Goal: Task Accomplishment & Management: Manage account settings

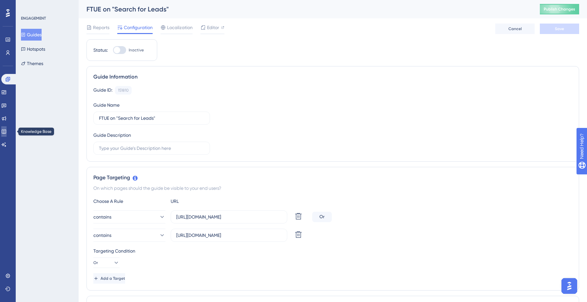
click at [6, 133] on icon at bounding box center [4, 132] width 4 height 4
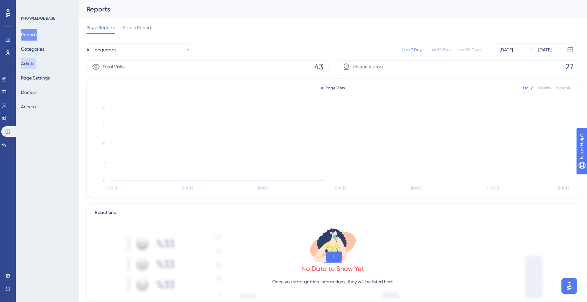
click at [31, 62] on button "Articles" at bounding box center [28, 64] width 15 height 12
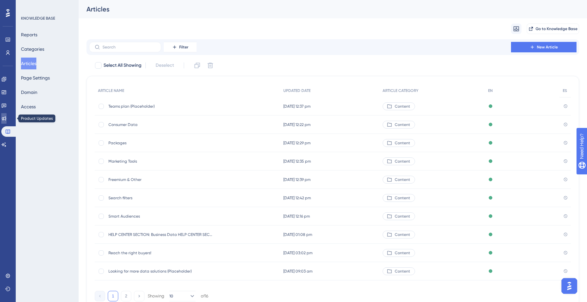
click at [7, 121] on link at bounding box center [3, 118] width 5 height 10
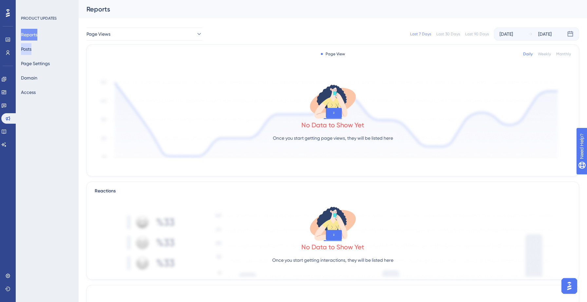
click at [31, 47] on button "Posts" at bounding box center [26, 49] width 10 height 12
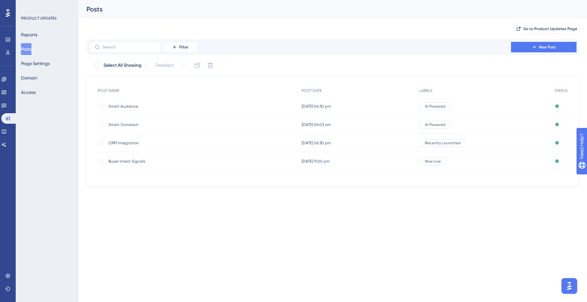
click at [127, 124] on span "Smart Outreach" at bounding box center [160, 124] width 105 height 5
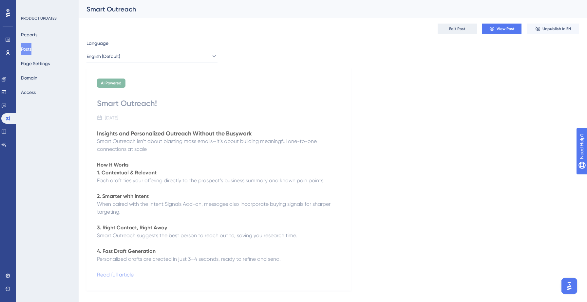
click at [457, 29] on span "Edit Post" at bounding box center [457, 28] width 16 height 5
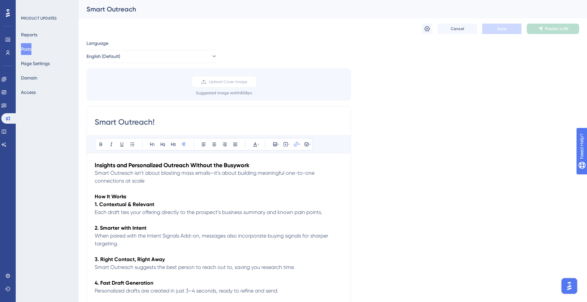
scroll to position [9, 0]
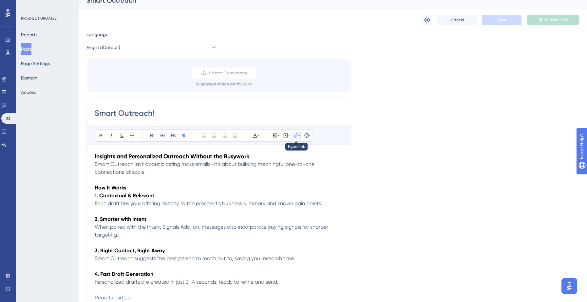
click at [296, 136] on icon at bounding box center [296, 135] width 4 height 4
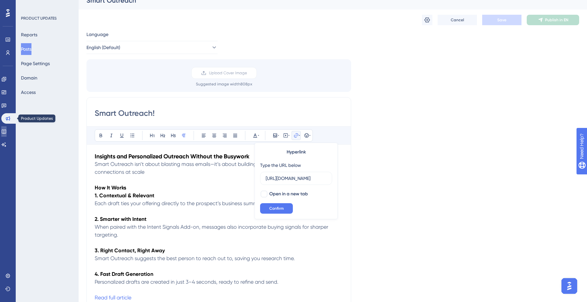
click at [7, 133] on link at bounding box center [3, 131] width 5 height 10
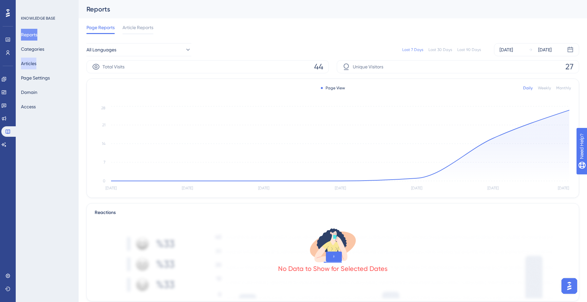
click at [32, 65] on button "Articles" at bounding box center [28, 64] width 15 height 12
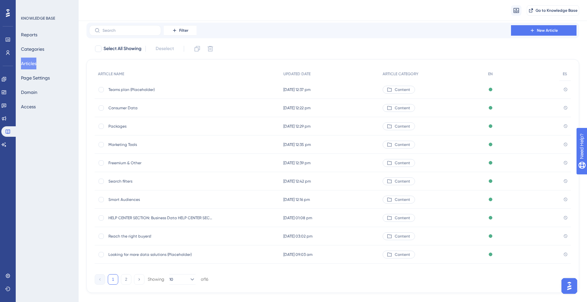
scroll to position [31, 0]
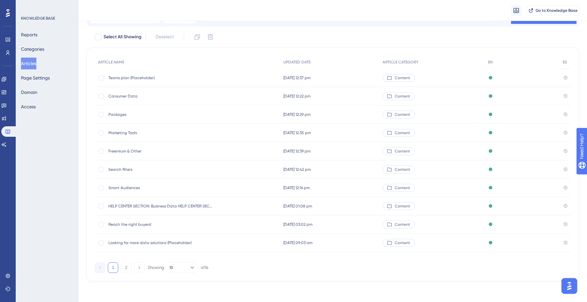
click at [121, 114] on span "Packages" at bounding box center [160, 114] width 105 height 5
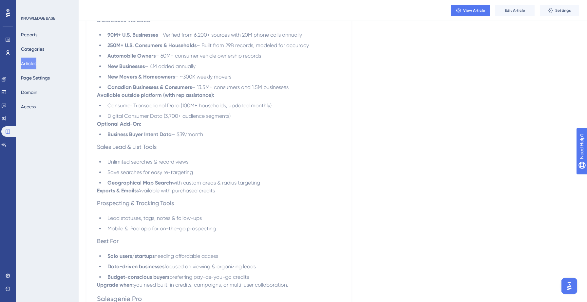
scroll to position [110, 0]
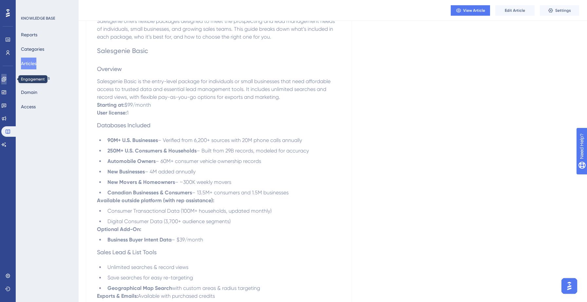
click at [6, 80] on icon at bounding box center [4, 79] width 4 height 4
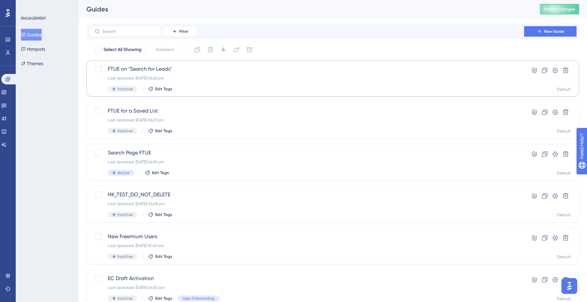
click at [41, 33] on button "Guides" at bounding box center [31, 35] width 21 height 12
click at [6, 94] on icon at bounding box center [4, 92] width 4 height 4
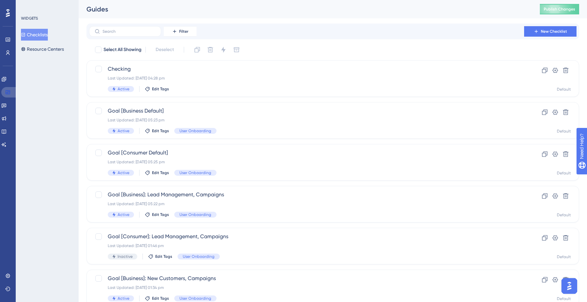
click at [8, 94] on icon at bounding box center [8, 92] width 4 height 4
click at [40, 36] on button "Checklists" at bounding box center [34, 35] width 27 height 12
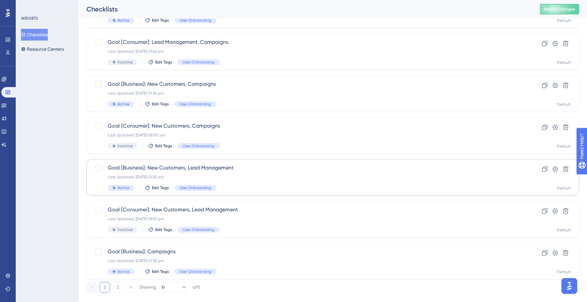
scroll to position [206, 0]
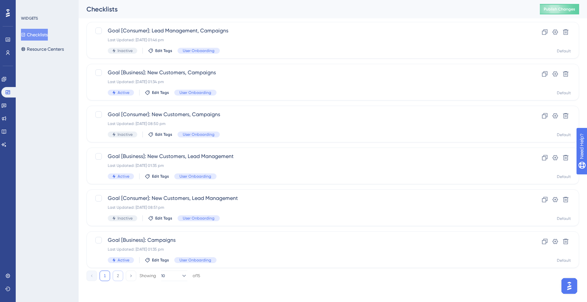
click at [116, 277] on button "2" at bounding box center [118, 276] width 10 height 10
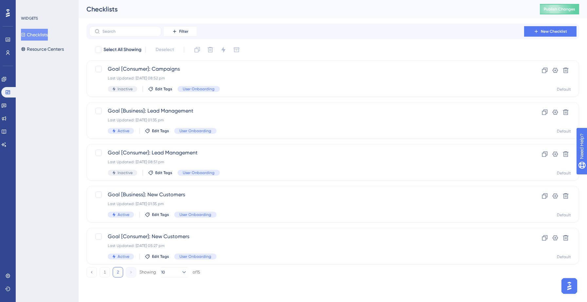
scroll to position [0, 0]
click at [161, 117] on div "Goal [Business]: Lead Management Last Updated: [DATE] 01:35 pm Active Edit Tags…" at bounding box center [306, 120] width 397 height 27
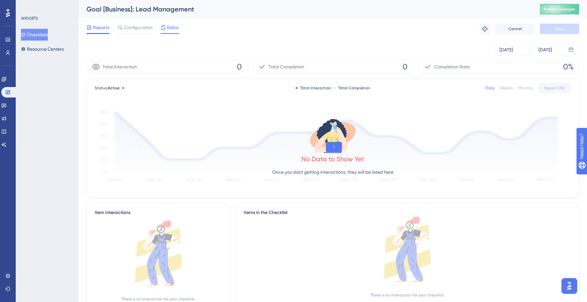
click at [167, 29] on span "Editor" at bounding box center [173, 28] width 12 height 8
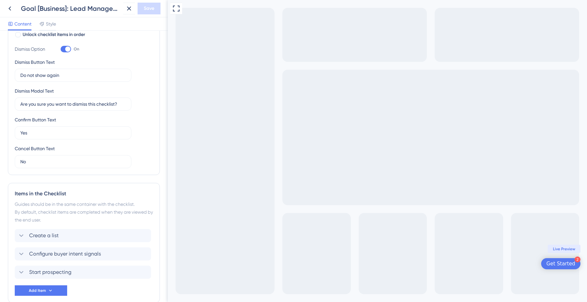
scroll to position [164, 0]
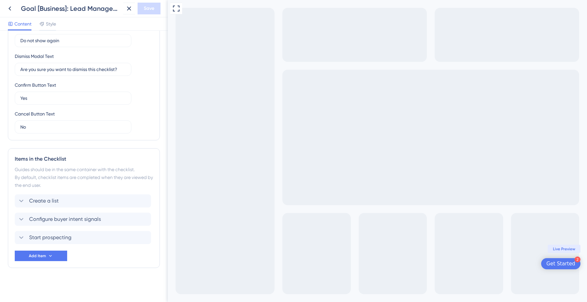
click at [566, 264] on div "Get Started" at bounding box center [560, 264] width 29 height 7
click at [141, 219] on icon at bounding box center [143, 219] width 7 height 7
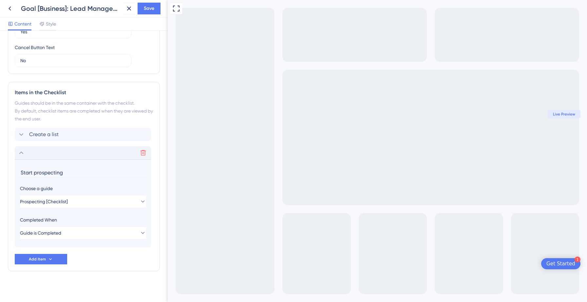
scroll to position [234, 0]
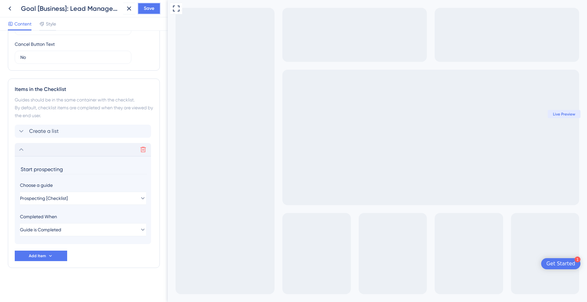
click at [151, 5] on span "Save" at bounding box center [149, 9] width 10 height 8
click at [18, 150] on icon at bounding box center [21, 150] width 8 height 8
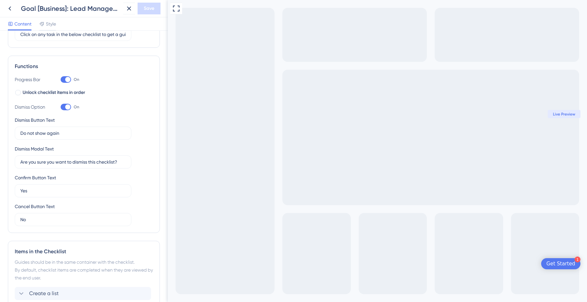
scroll to position [68, 0]
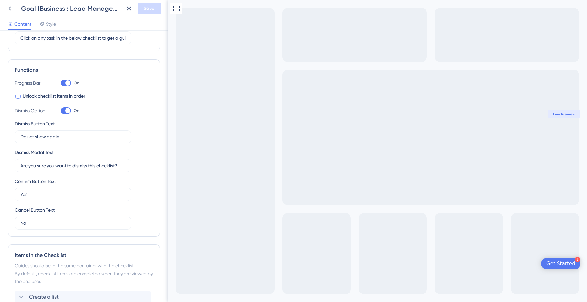
click at [17, 97] on div at bounding box center [17, 96] width 5 height 5
checkbox input "true"
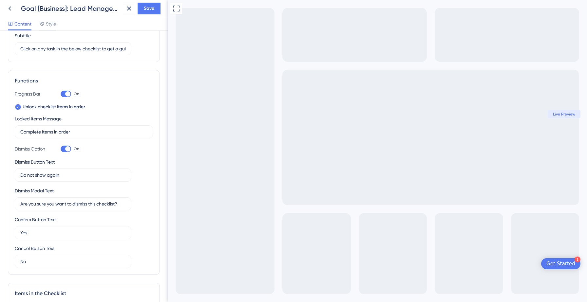
scroll to position [56, 0]
click at [148, 10] on span "Save" at bounding box center [149, 9] width 10 height 8
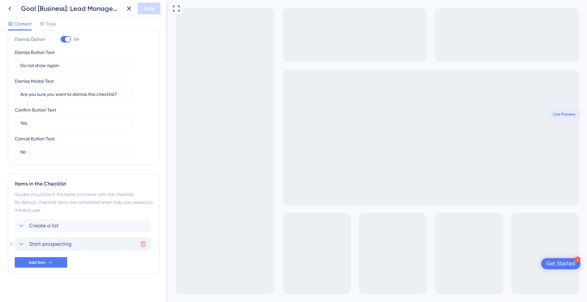
scroll to position [173, 0]
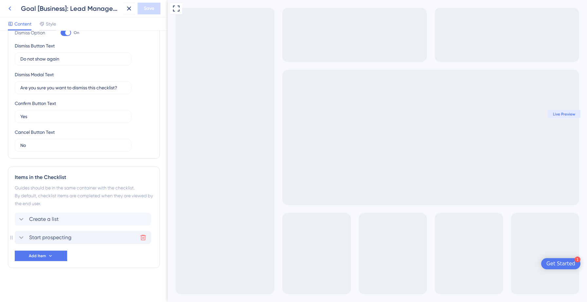
click at [9, 12] on button at bounding box center [10, 9] width 12 height 12
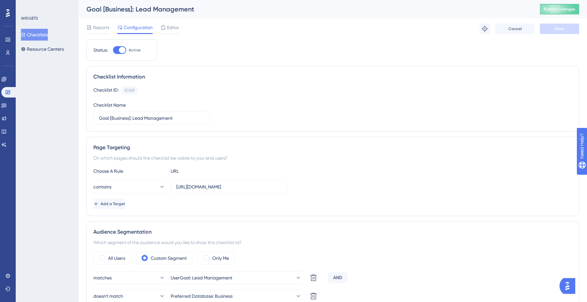
click at [44, 34] on button "Checklists" at bounding box center [34, 35] width 27 height 12
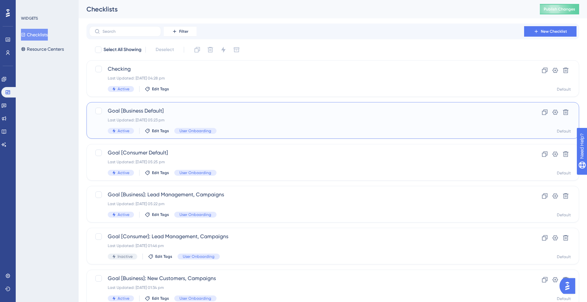
click at [195, 108] on span "Goal [Business Default]" at bounding box center [306, 111] width 397 height 8
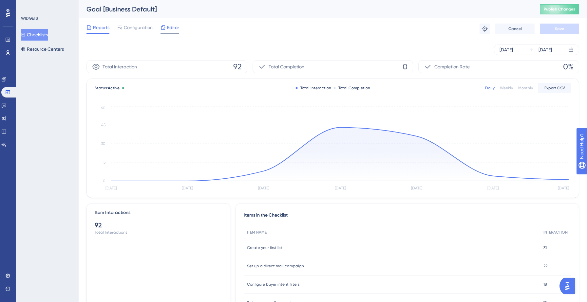
click at [165, 27] on icon at bounding box center [162, 27] width 5 height 5
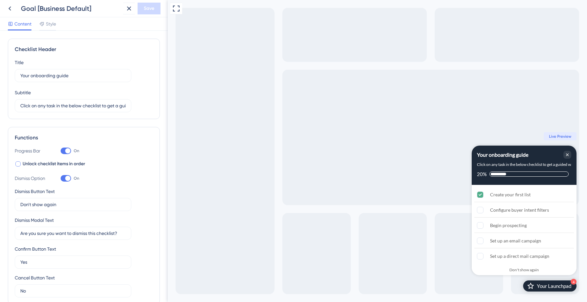
click at [18, 165] on div at bounding box center [17, 163] width 5 height 5
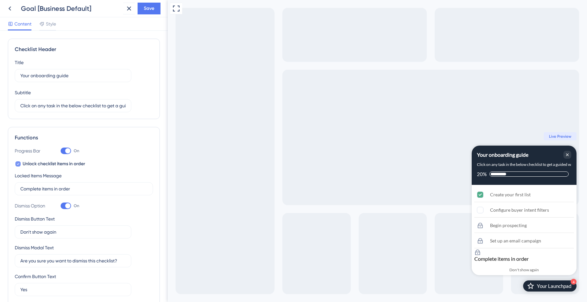
click at [16, 164] on div at bounding box center [17, 163] width 5 height 5
checkbox input "false"
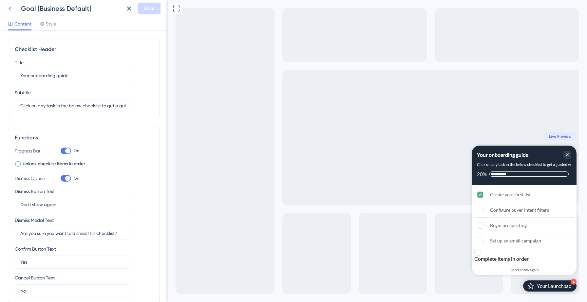
click at [11, 7] on icon at bounding box center [10, 9] width 8 height 8
